Goal: Information Seeking & Learning: Learn about a topic

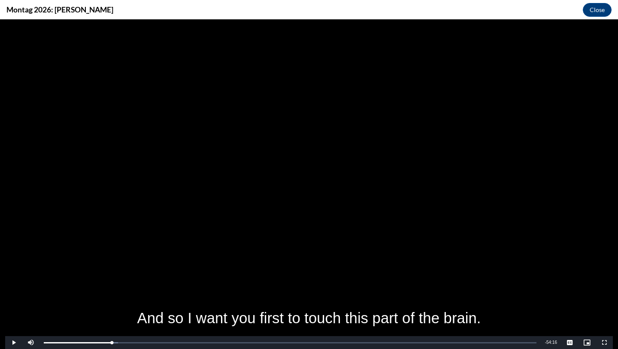
click at [13, 342] on span "Video Player" at bounding box center [13, 342] width 17 height 0
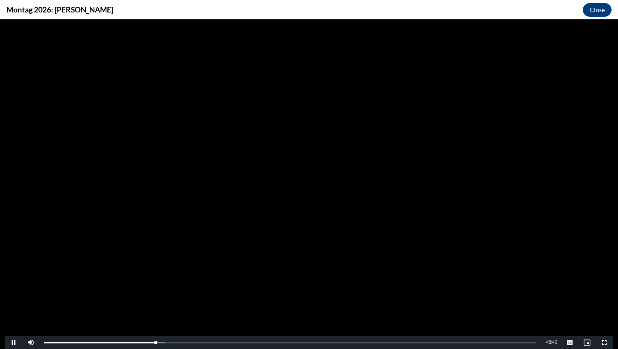
click at [14, 342] on span "Video Player" at bounding box center [13, 342] width 17 height 0
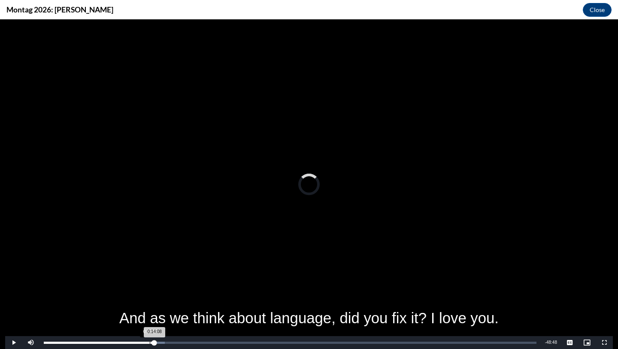
drag, startPoint x: 154, startPoint y: 342, endPoint x: 149, endPoint y: 336, distance: 7.9
click at [149, 339] on div "Loaded : 24.53% 0:13:32 0:14:08" at bounding box center [291, 342] width 502 height 13
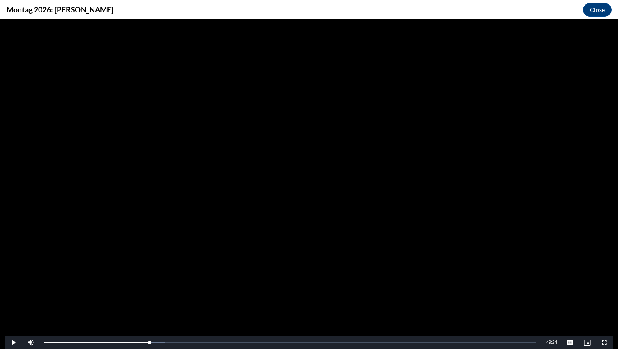
click at [13, 342] on span "Video Player" at bounding box center [13, 342] width 17 height 0
click at [154, 341] on div "0:14:05" at bounding box center [99, 342] width 110 height 2
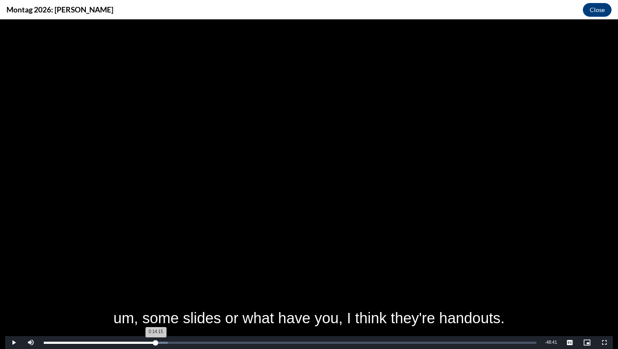
drag, startPoint x: 158, startPoint y: 344, endPoint x: 155, endPoint y: 338, distance: 6.7
click at [155, 338] on div "Loaded : 25.19% 0:14:18 0:14:15" at bounding box center [291, 342] width 502 height 13
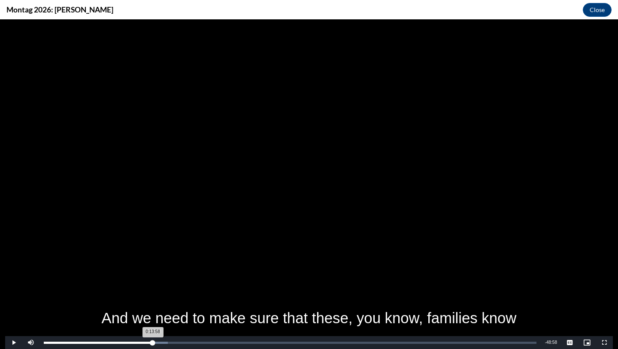
click at [153, 342] on div "0:13:58" at bounding box center [98, 342] width 109 height 2
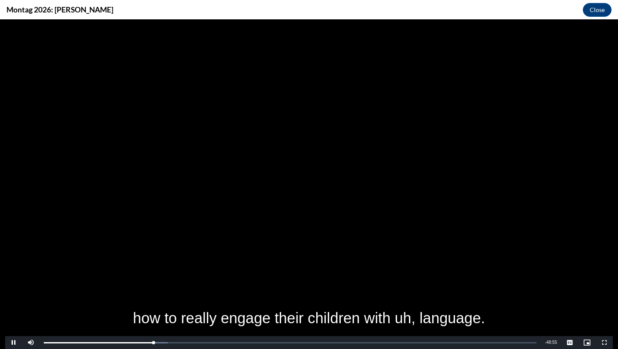
click at [11, 342] on span "Video Player" at bounding box center [13, 342] width 17 height 0
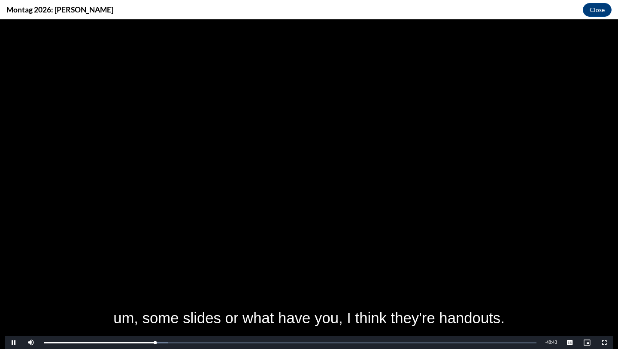
click at [11, 342] on span "Video Player" at bounding box center [13, 342] width 17 height 0
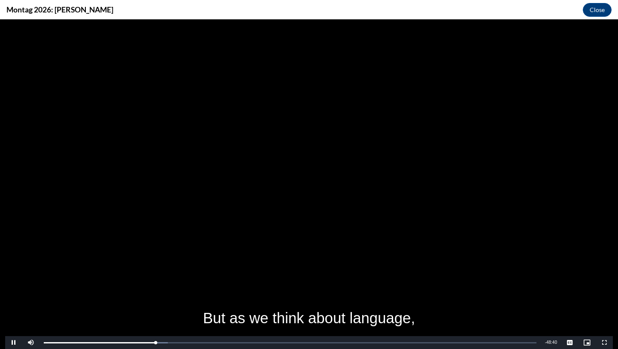
click at [12, 342] on span "Video Player" at bounding box center [13, 342] width 17 height 0
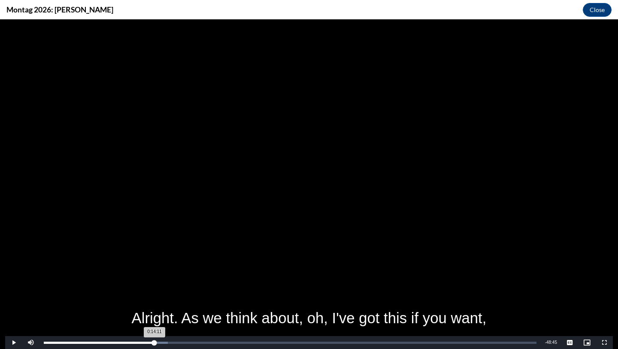
click at [155, 342] on div "0:14:11" at bounding box center [99, 342] width 111 height 2
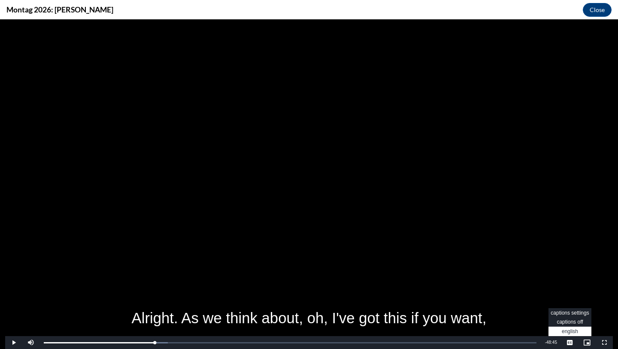
click at [571, 342] on span "Video Player" at bounding box center [570, 342] width 12 height 0
click at [572, 322] on span "captions off" at bounding box center [570, 322] width 26 height 6
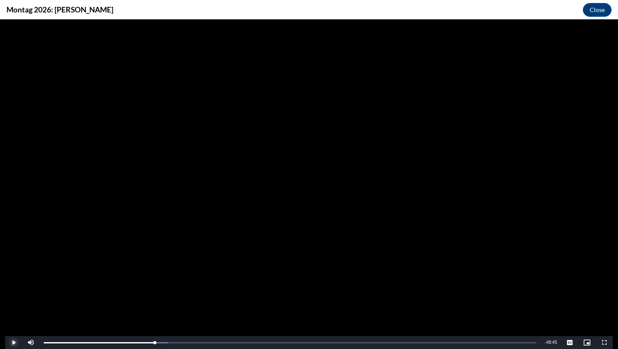
click at [14, 342] on span "Video Player" at bounding box center [13, 342] width 17 height 0
click at [11, 342] on span "Video Player" at bounding box center [13, 342] width 17 height 0
click at [571, 342] on span "Video Player" at bounding box center [570, 342] width 12 height 0
click at [572, 330] on span "English" at bounding box center [570, 331] width 16 height 6
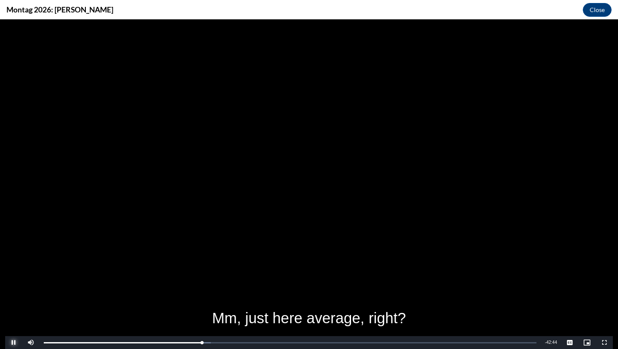
click at [14, 342] on span "Video Player" at bounding box center [13, 342] width 17 height 0
